Goal: Communication & Community: Answer question/provide support

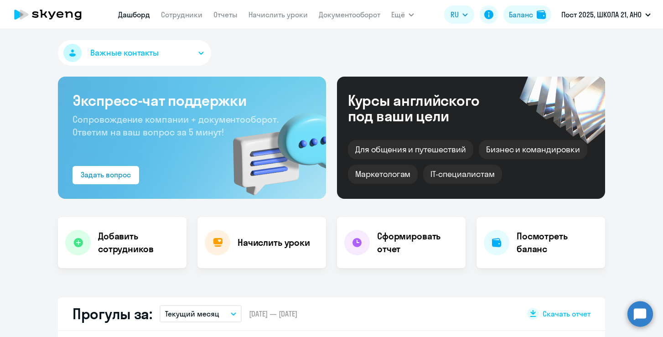
select select "30"
click at [648, 316] on circle at bounding box center [640, 314] width 26 height 26
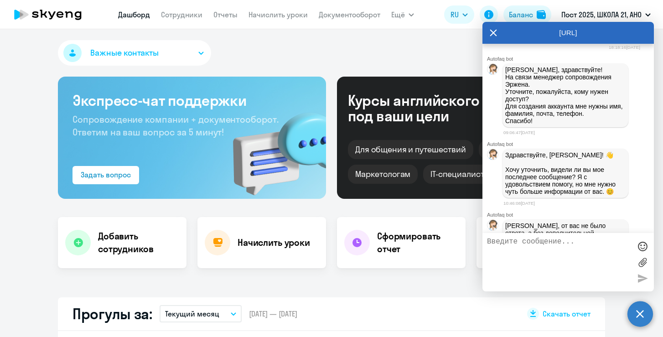
scroll to position [282, 0]
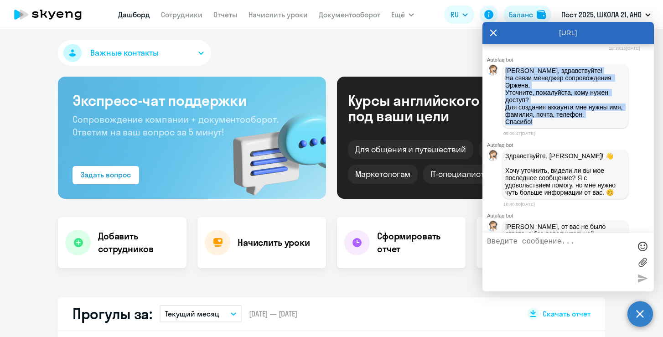
drag, startPoint x: 546, startPoint y: 127, endPoint x: 504, endPoint y: 78, distance: 64.6
click at [504, 78] on div "[PERSON_NAME], здравствуйте! На связи менеджер сопровождения [PERSON_NAME]. Уто…" at bounding box center [565, 96] width 126 height 64
copy p "[PERSON_NAME], здравствуйте! На связи менеджер сопровождения [PERSON_NAME]. Уто…"
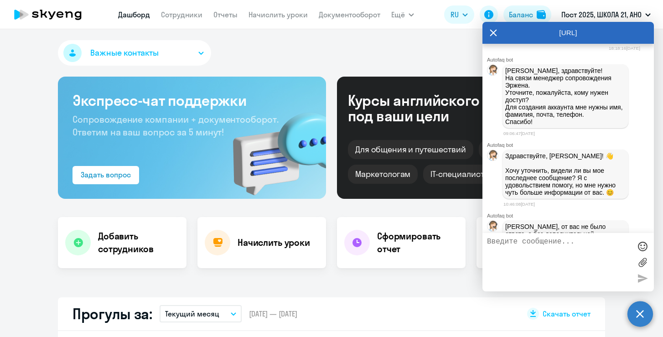
click at [537, 250] on textarea at bounding box center [559, 261] width 144 height 49
paste textarea "[PERSON_NAME], здравствуйте! На связи менеджер сопровождения [PERSON_NAME]. Уто…"
type textarea "[PERSON_NAME], здравствуйте! На связи менеджер сопровождения [PERSON_NAME]. Уто…"
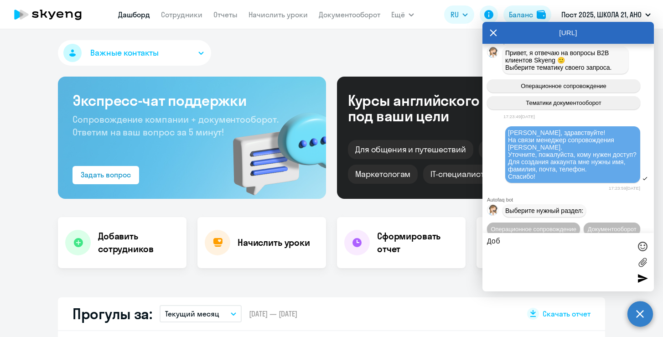
scroll to position [770, 0]
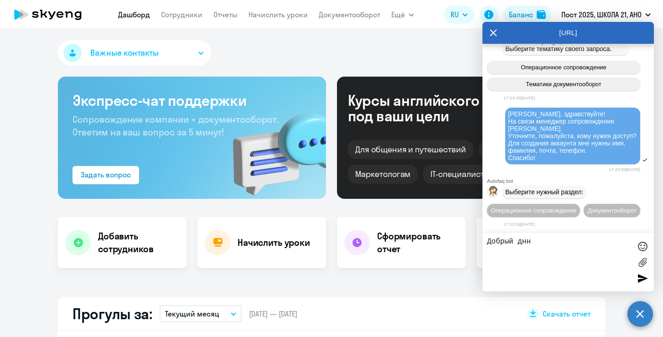
type textarea "Добрый дннь"
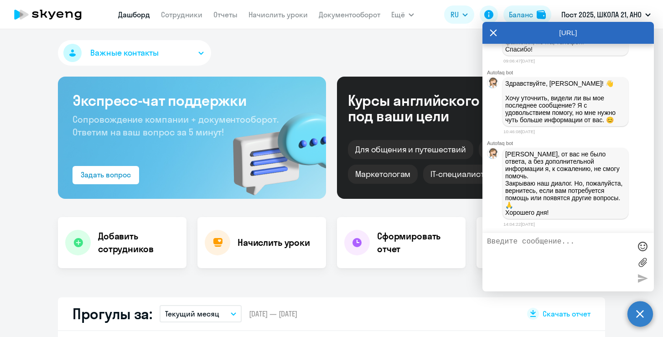
scroll to position [136, 0]
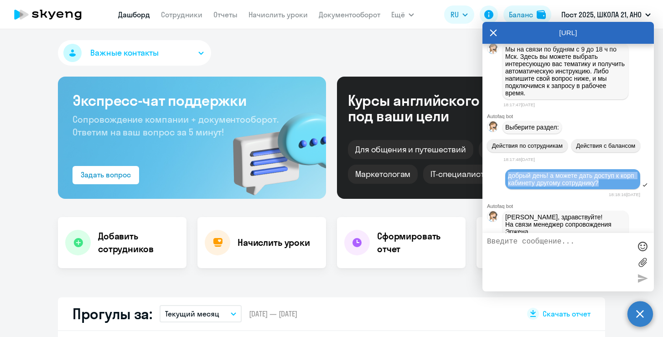
drag, startPoint x: 607, startPoint y: 185, endPoint x: 498, endPoint y: 179, distance: 110.0
click at [498, 179] on div "добрый день! а можете дать доступ к корп кабинету другому сотруднику?" at bounding box center [567, 179] width 171 height 23
copy span "добрый день! а можете дать доступ к корп кабинету другому сотруднику?"
click at [519, 247] on textarea at bounding box center [559, 261] width 144 height 49
paste textarea "добрый день! а можете дать доступ к корп кабинету другому сотруднику?"
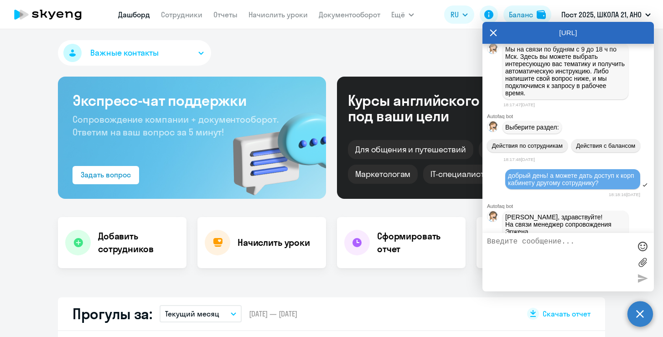
type textarea "добрый день! а можете дать доступ к корп кабинету другому сотруднику?"
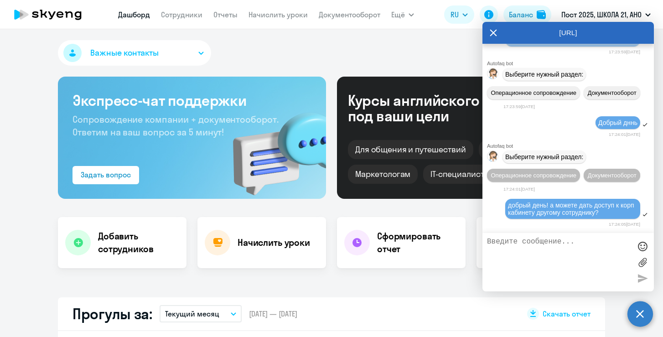
scroll to position [976, 0]
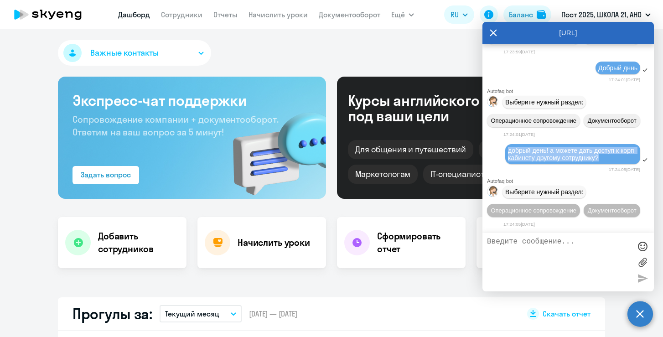
drag, startPoint x: 604, startPoint y: 145, endPoint x: 502, endPoint y: 130, distance: 103.2
click at [502, 143] on div "добрый день! а можете дать доступ к корп кабинету другому сотруднику?" at bounding box center [567, 154] width 171 height 23
copy span "добрый день! а можете дать доступ к корп кабинету другому сотруднику?"
click at [547, 255] on textarea at bounding box center [559, 261] width 144 height 49
paste textarea "добрый день! а можете дать доступ к корп кабинету другому сотруднику?"
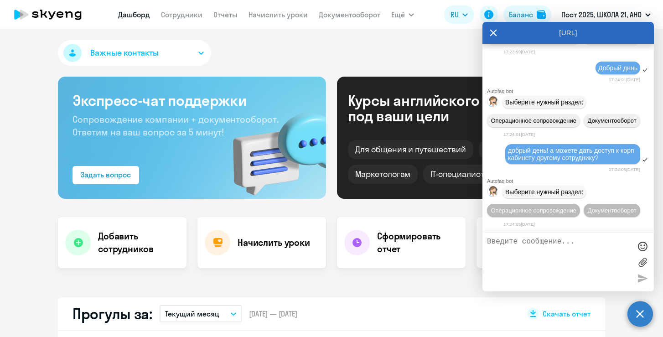
type textarea "добрый день! а можете дать доступ к корп кабинету другому сотруднику?"
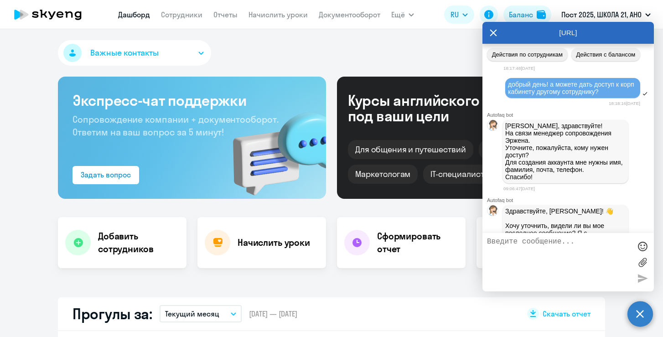
scroll to position [225, 0]
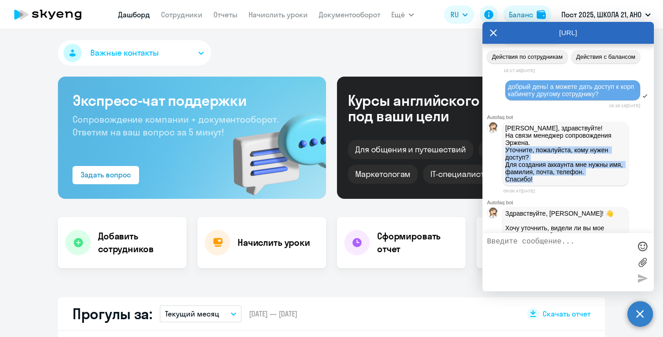
drag, startPoint x: 545, startPoint y: 181, endPoint x: 504, endPoint y: 153, distance: 49.4
click at [504, 153] on div "[PERSON_NAME], здравствуйте! На связи менеджер сопровождения [PERSON_NAME]. Уто…" at bounding box center [565, 154] width 126 height 64
copy p "Уточните, пожалуйста, кому нужен доступ? Для создания аккаунта мне нужны имя, ф…"
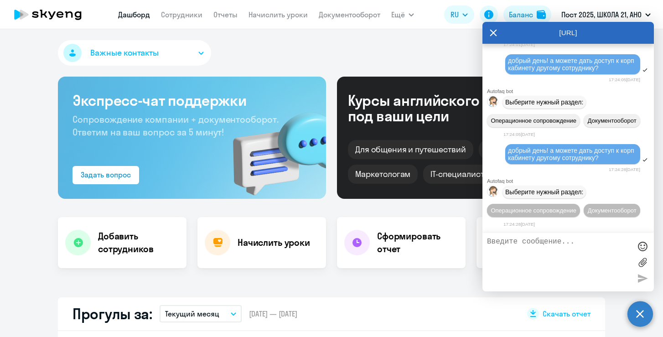
scroll to position [1084, 0]
click at [540, 165] on div "17:24:28[DATE]" at bounding box center [571, 169] width 137 height 9
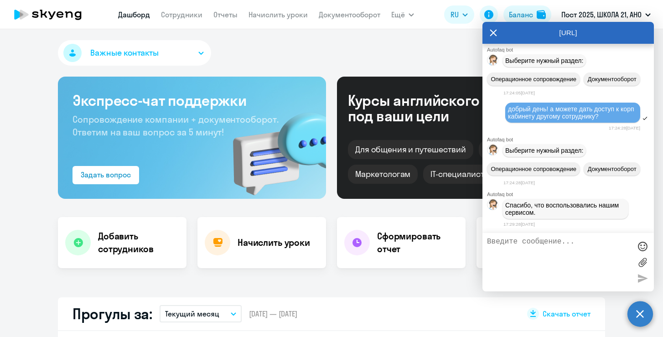
scroll to position [1125, 0]
drag, startPoint x: 606, startPoint y: 96, endPoint x: 508, endPoint y: 87, distance: 97.9
click at [508, 105] on div "добрый день! а можете дать доступ к корп кабинету другому сотруднику?" at bounding box center [572, 112] width 129 height 15
copy span "добрый день! а можете дать доступ к корп кабинету другому сотруднику?"
click at [548, 252] on textarea at bounding box center [559, 261] width 144 height 49
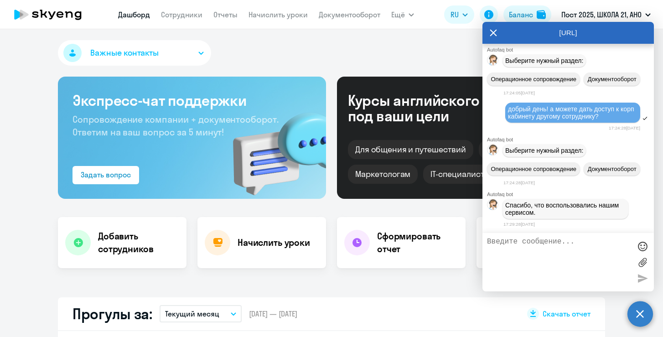
paste textarea "добрый день! а можете дать доступ к корп кабинету другому сотруднику?"
type textarea "добрый день! а можете дать доступ к корп кабинету другому сотруднику?"
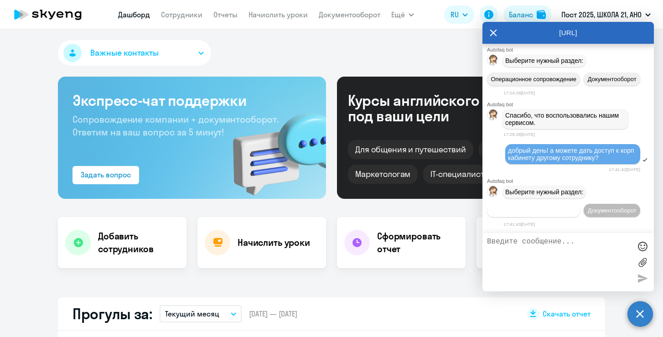
click at [563, 204] on button "Операционное сопровождение" at bounding box center [533, 210] width 93 height 13
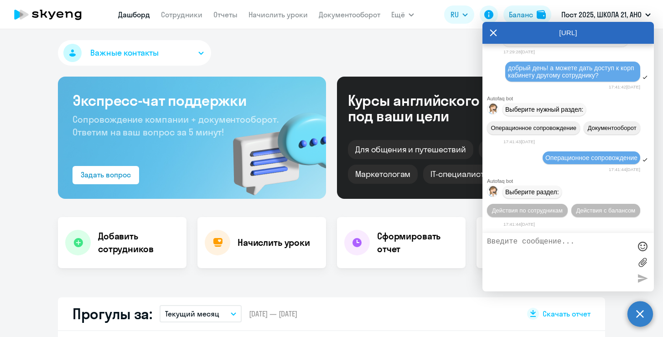
scroll to position [1315, 0]
click at [558, 250] on textarea at bounding box center [559, 261] width 144 height 49
paste textarea "добрый день! а можете дать доступ к корп кабинету другому сотруднику?"
type textarea "добрый день! а можете дать доступ к корп кабинету другому сотруднику?"
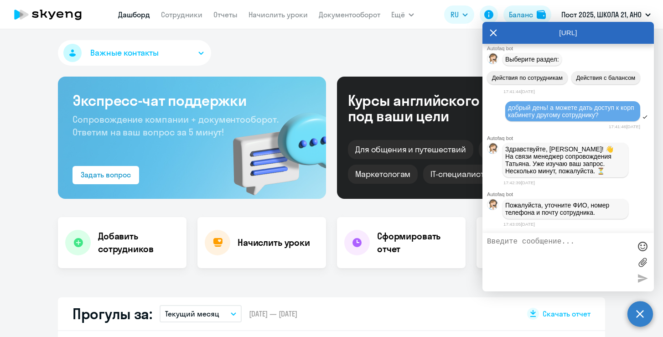
scroll to position [1455, 0]
click at [583, 249] on textarea at bounding box center [559, 261] width 144 height 49
paste textarea "добрый день! а можете дать доступ к корп кабинету другому сотруднику?"
type textarea "добрый день! а можете дать доступ к корп кабинету другому сотруднику?"
type textarea "щ"
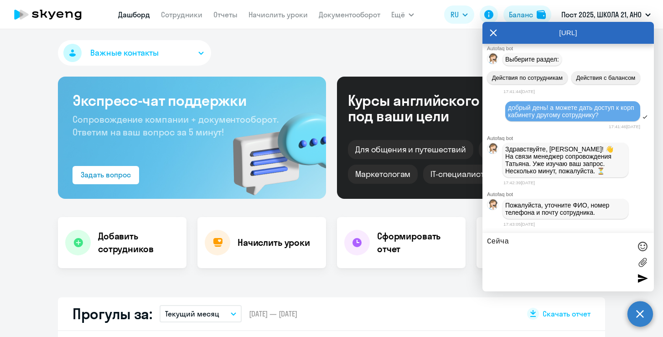
type textarea "Сейчас"
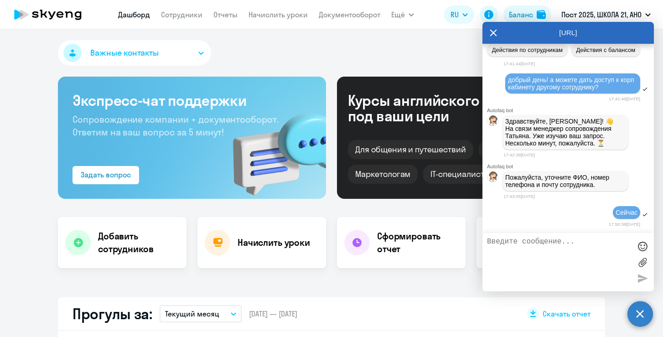
paste textarea "[EMAIL_ADDRESS][DOMAIN_NAME] 89336830501 [PERSON_NAME]"
type textarea "[EMAIL_ADDRESS][DOMAIN_NAME] 89336830501 [PERSON_NAME]"
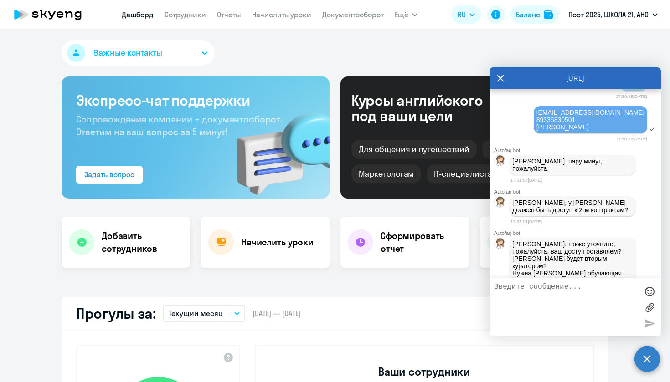
scroll to position [1666, 0]
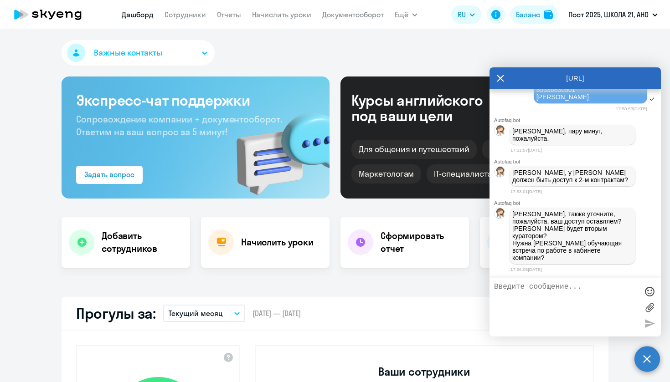
click at [559, 305] on textarea at bounding box center [566, 307] width 144 height 49
type textarea "О"
type textarea "Мне можно убрать доступ"
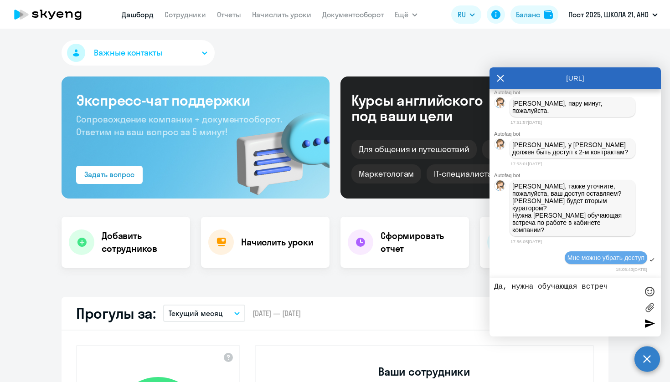
type textarea "Да, нужна обучающая встреча"
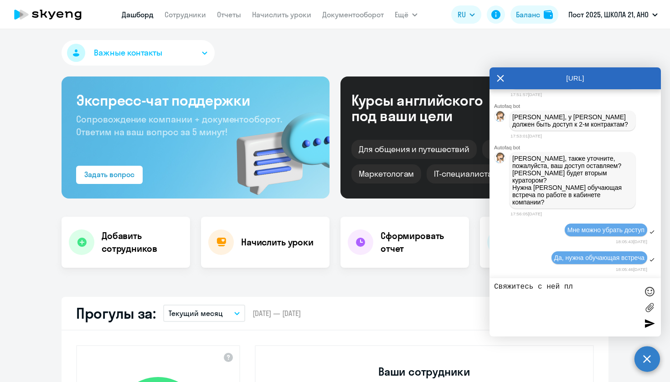
type textarea "Свяжитесь с ней плз"
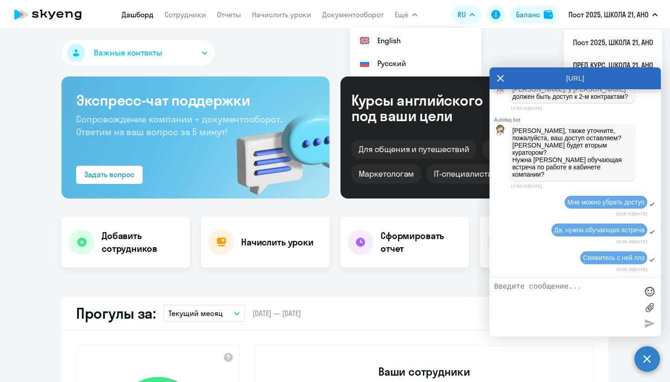
click at [59, 16] on icon at bounding box center [60, 14] width 7 height 6
